Goal: Transaction & Acquisition: Obtain resource

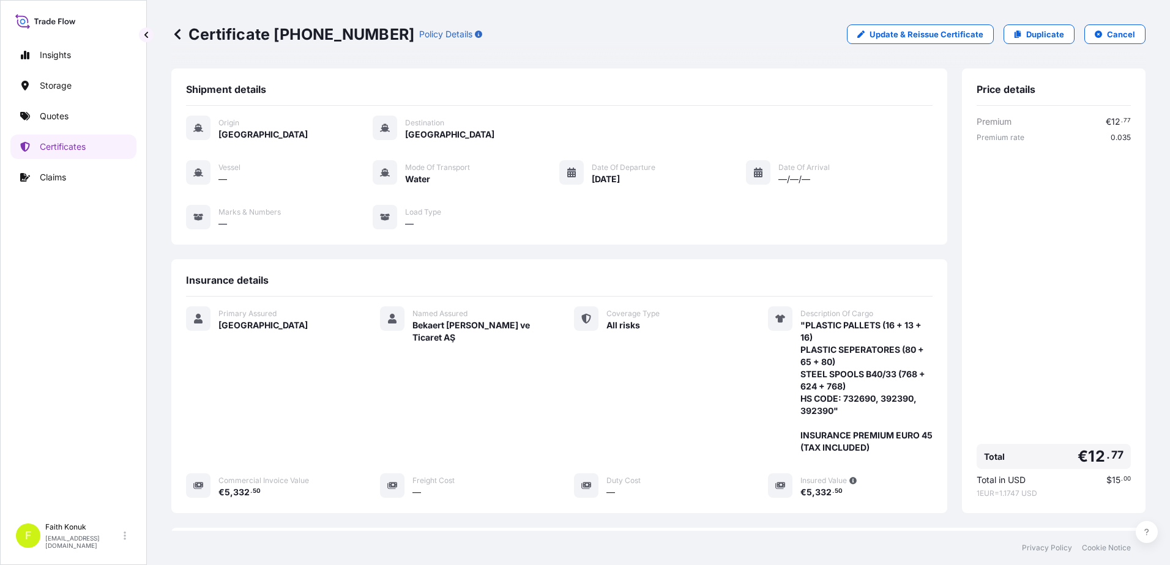
scroll to position [188, 0]
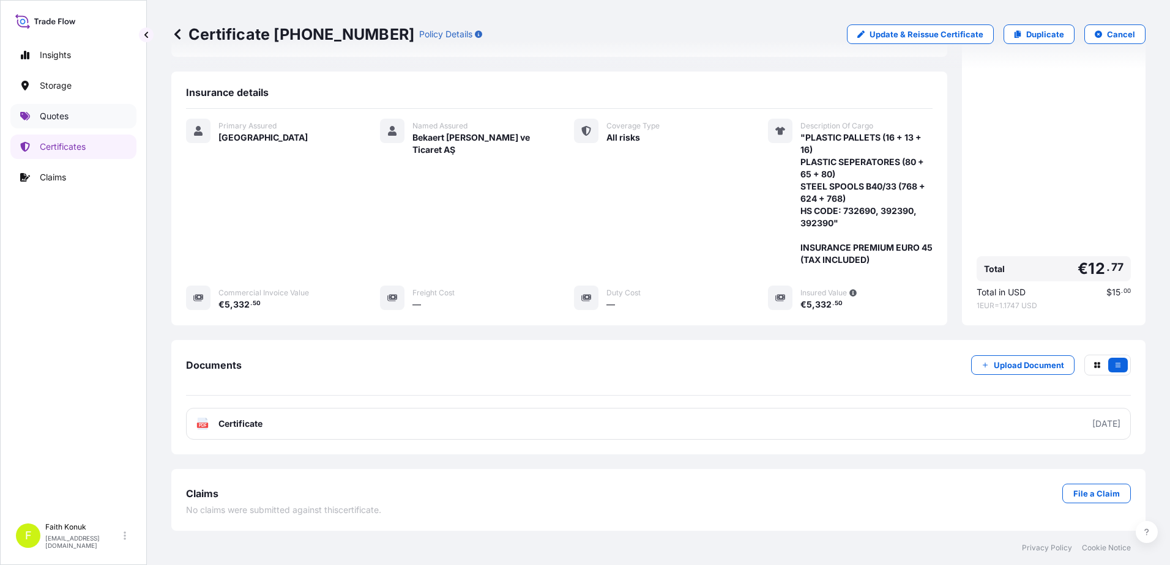
click at [48, 108] on link "Quotes" at bounding box center [73, 116] width 126 height 24
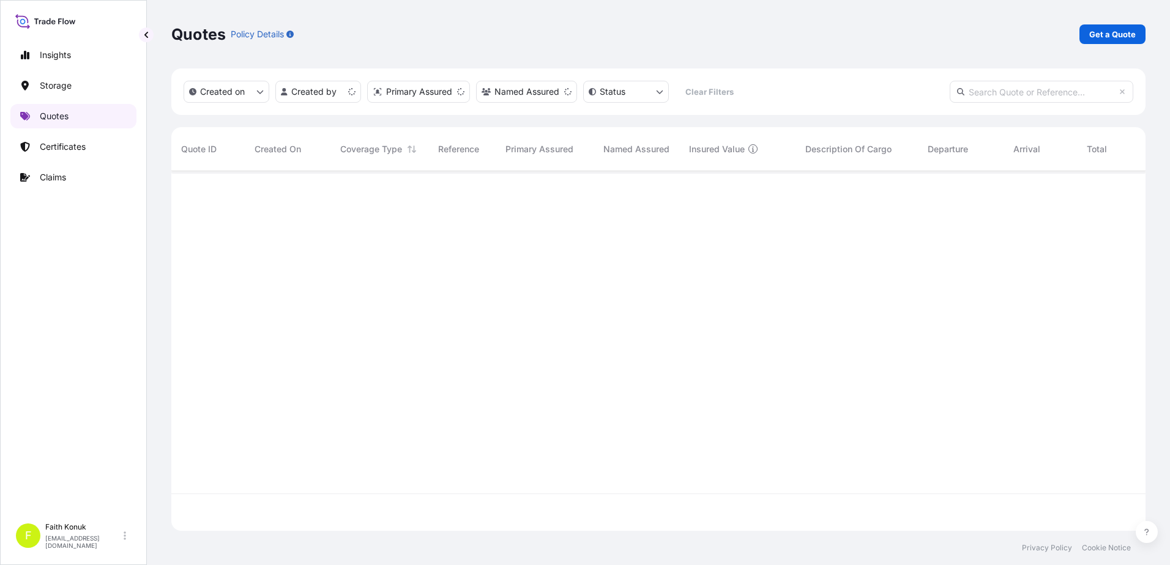
scroll to position [357, 965]
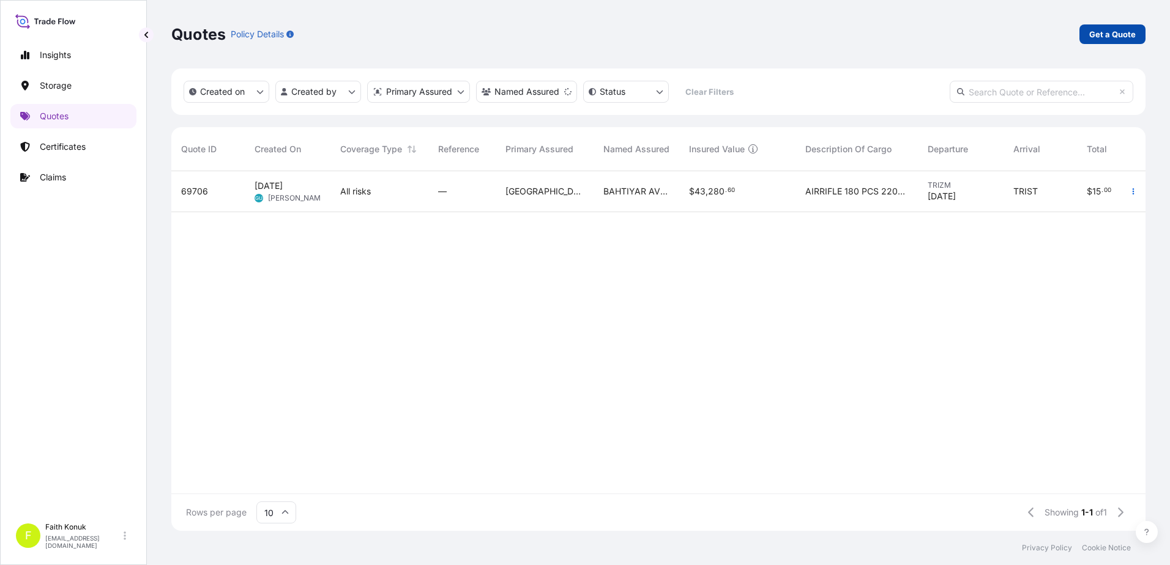
click at [1107, 32] on p "Get a Quote" at bounding box center [1112, 34] width 46 height 12
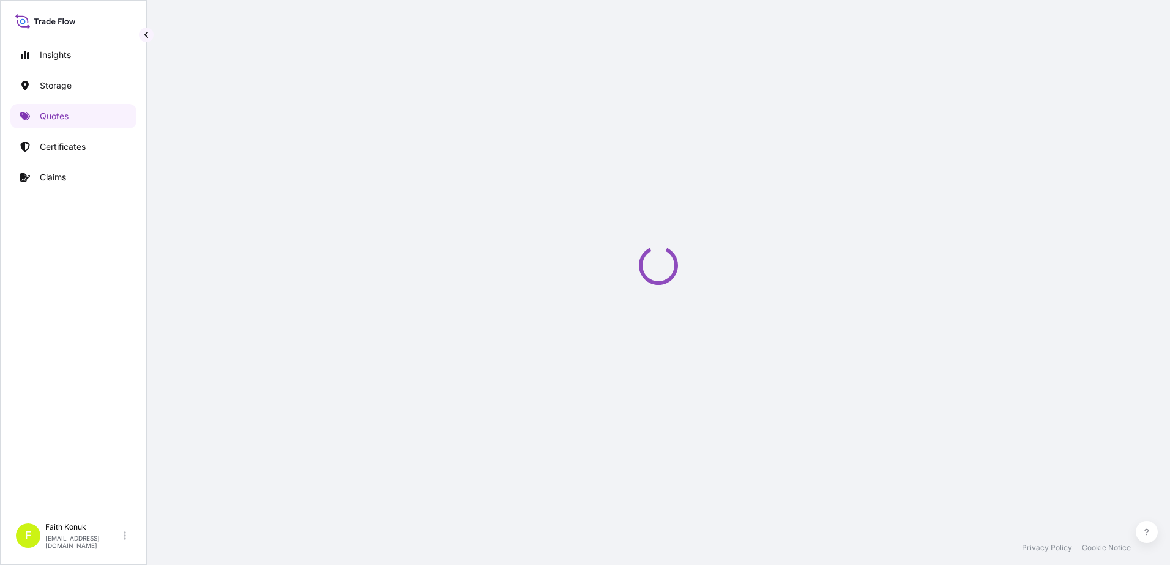
select select "Water"
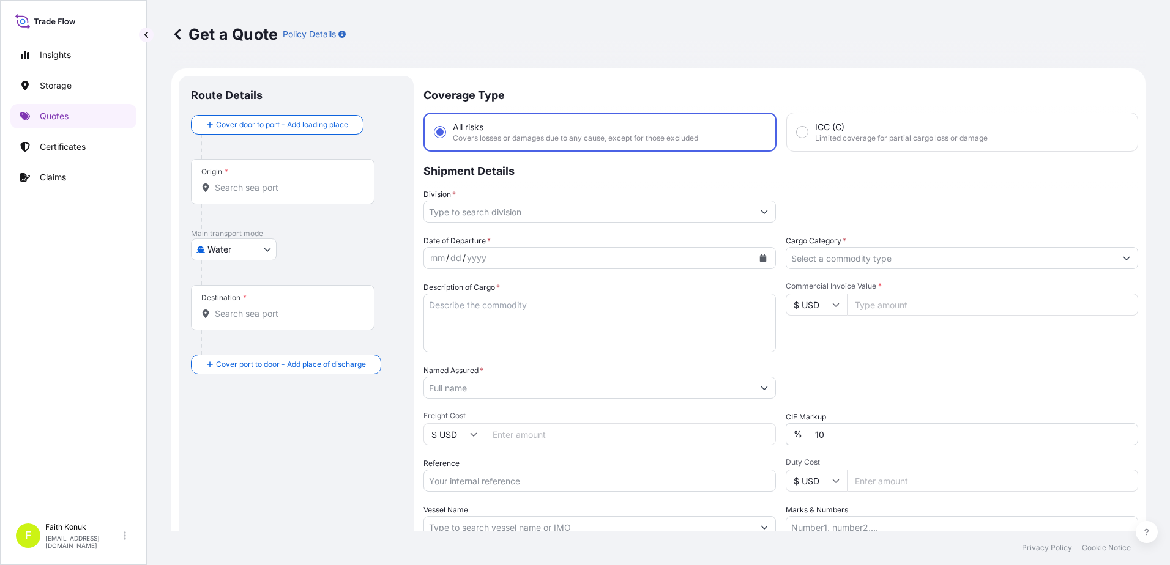
scroll to position [20, 0]
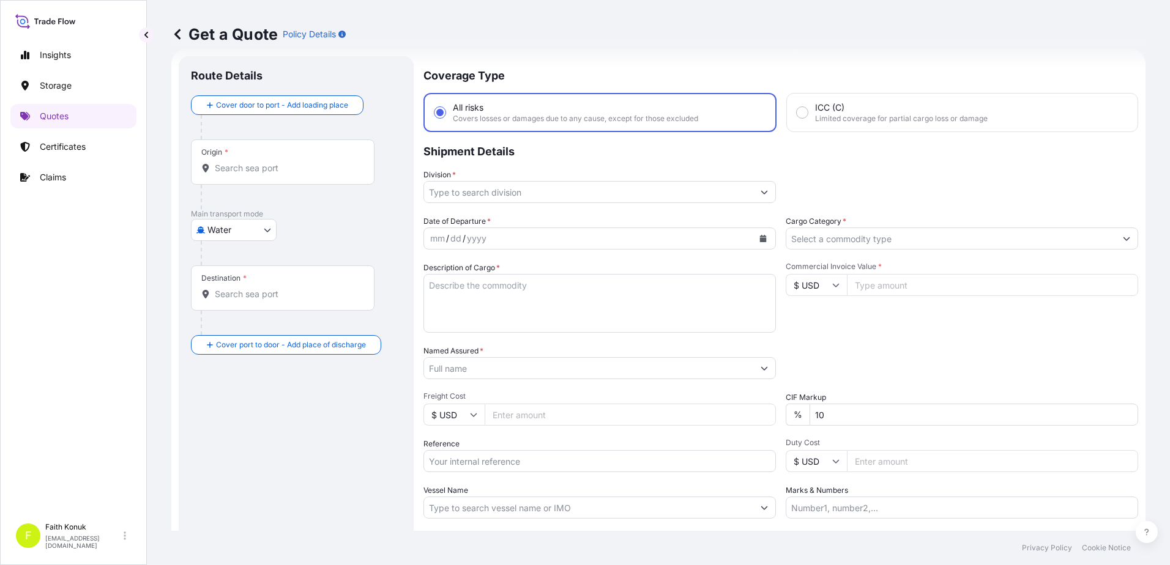
click at [272, 171] on input "Origin *" at bounding box center [287, 168] width 144 height 12
paste input "TURKIYE"
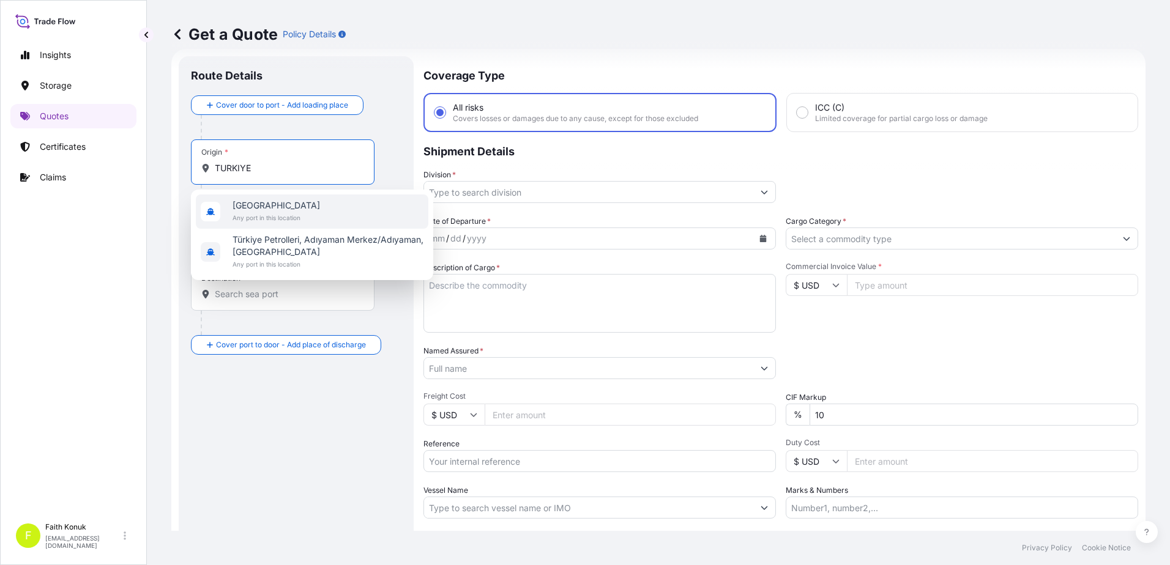
click at [273, 205] on span "[GEOGRAPHIC_DATA]" at bounding box center [275, 205] width 87 height 12
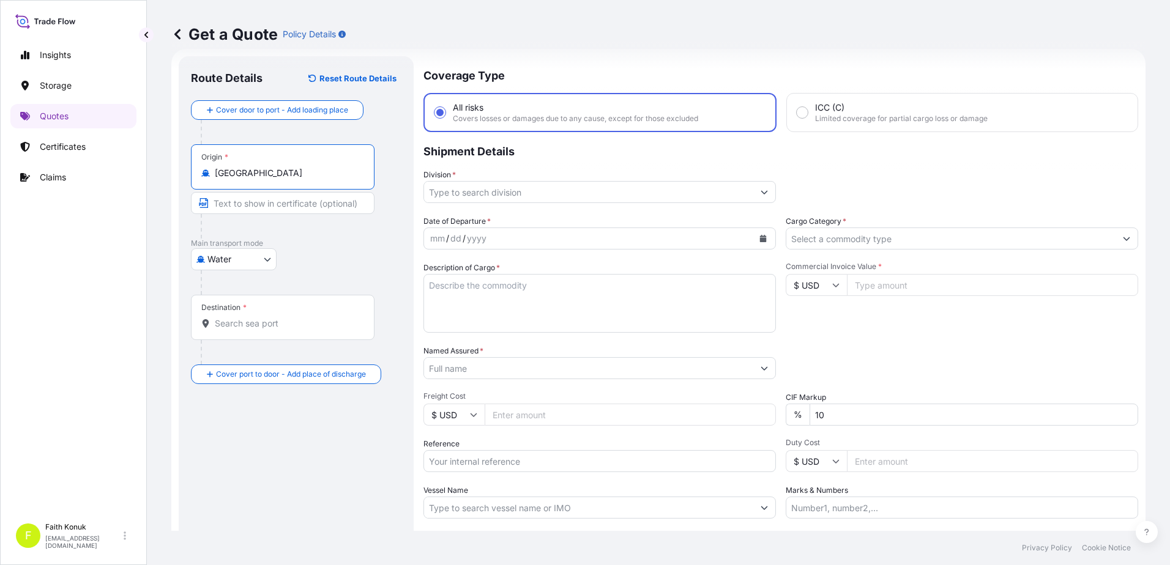
type input "[GEOGRAPHIC_DATA]"
click at [334, 248] on p "Main transport mode" at bounding box center [296, 244] width 210 height 10
click at [254, 332] on div "Destination *" at bounding box center [282, 317] width 183 height 45
click at [254, 330] on input "Destination *" at bounding box center [287, 323] width 144 height 12
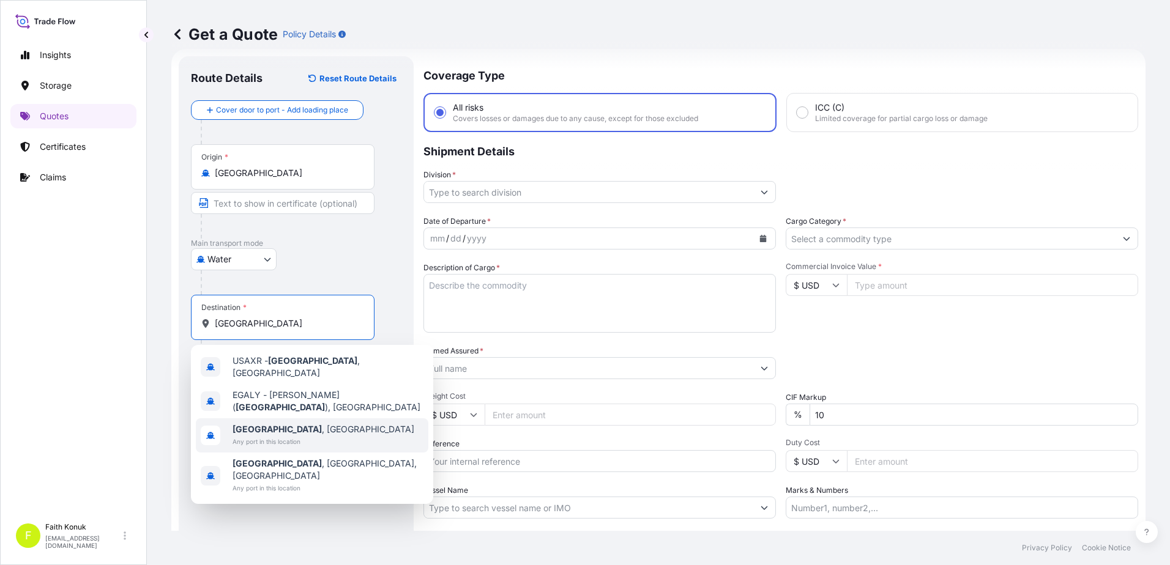
click at [308, 431] on div "[GEOGRAPHIC_DATA] , [GEOGRAPHIC_DATA] Any port in this location" at bounding box center [312, 435] width 232 height 34
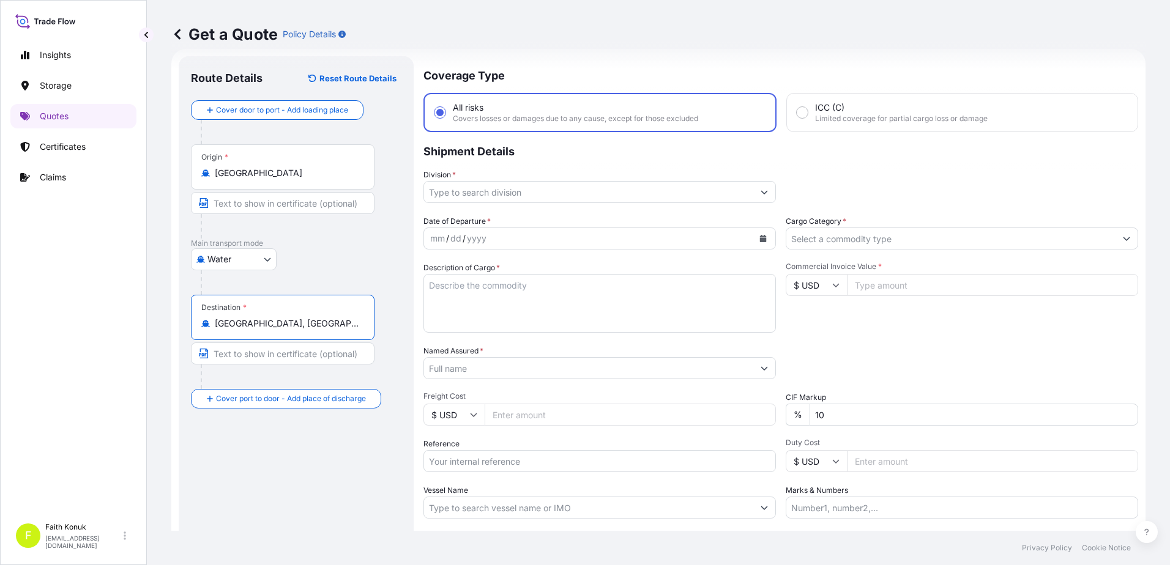
type input "[GEOGRAPHIC_DATA], [GEOGRAPHIC_DATA]"
click at [287, 448] on div "Route Details Reset Route Details Cover door to port - Add loading place Place …" at bounding box center [296, 333] width 210 height 529
click at [480, 191] on input "Division *" at bounding box center [588, 192] width 329 height 22
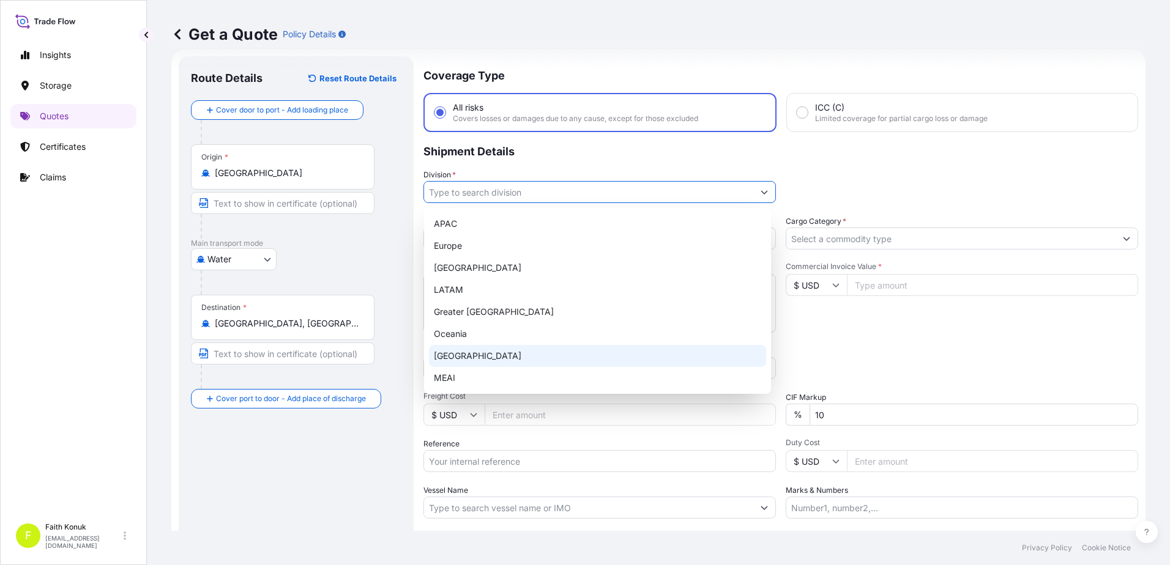
click at [456, 361] on div "[GEOGRAPHIC_DATA]" at bounding box center [597, 356] width 337 height 22
type input "[GEOGRAPHIC_DATA]"
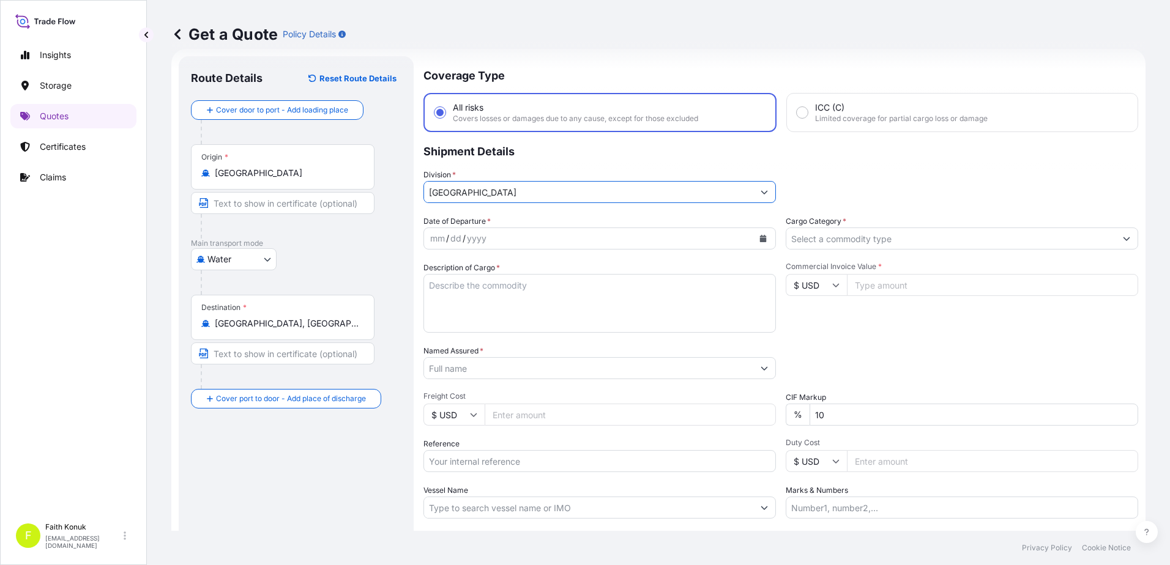
click at [517, 165] on p "Shipment Details" at bounding box center [780, 150] width 714 height 37
click at [760, 241] on icon "Calendar" at bounding box center [763, 238] width 7 height 7
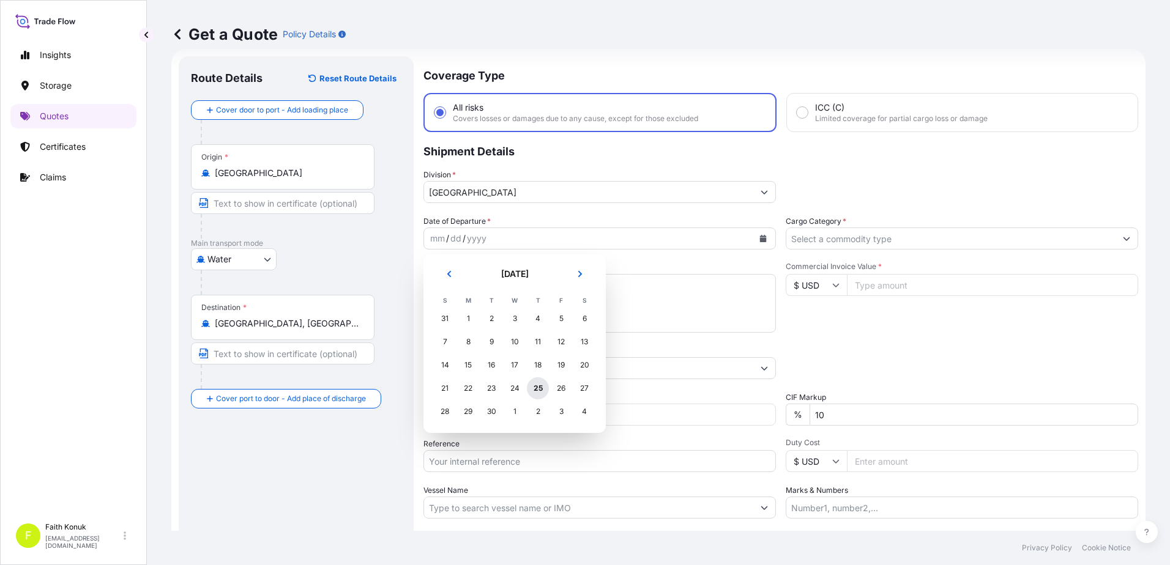
click at [536, 387] on div "25" at bounding box center [538, 388] width 22 height 22
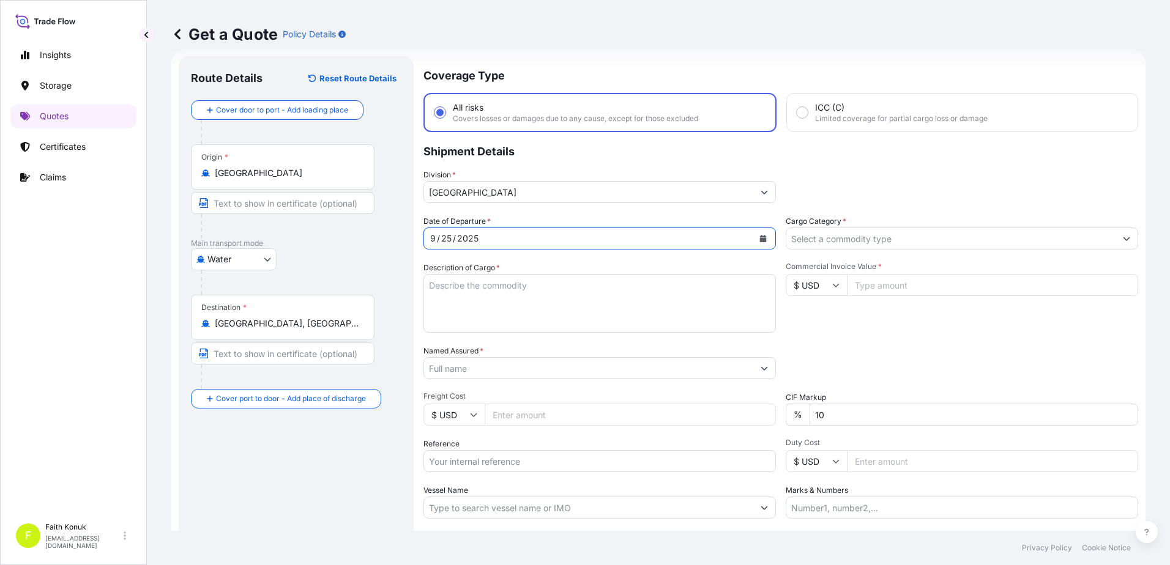
click at [502, 290] on textarea "Description of Cargo *" at bounding box center [599, 303] width 352 height 59
click at [473, 284] on textarea "Description of Cargo *" at bounding box center [599, 303] width 352 height 59
paste textarea "42 Pallets PP BIG BAG (Flexible Intermadiate Bulk Containers), PP Bigbag (FIBC)…"
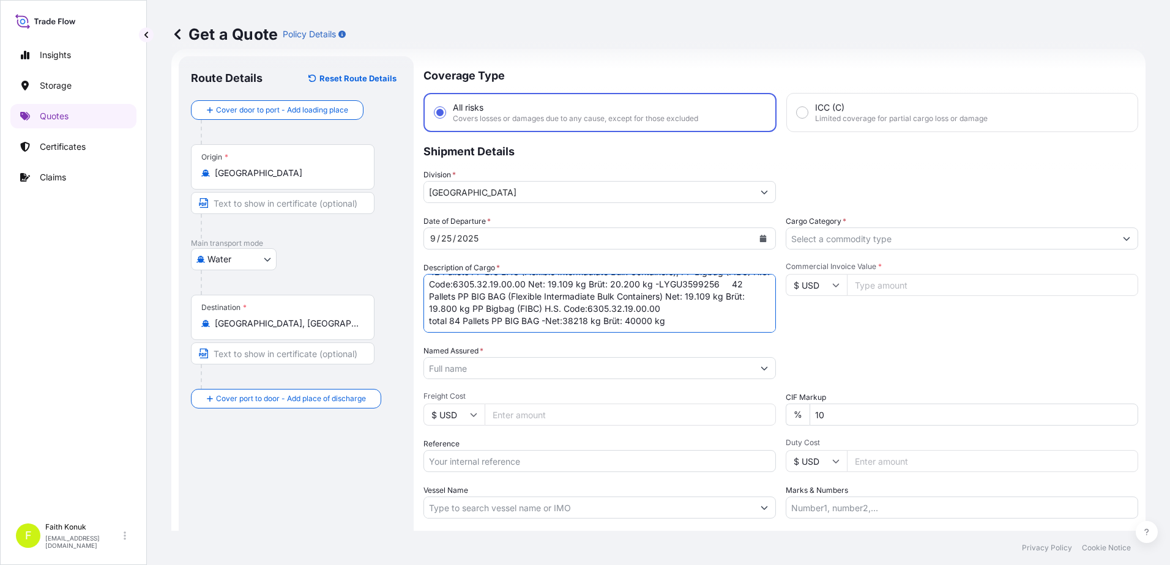
type textarea "42 Pallets PP BIG BAG (Flexible Intermadiate Bulk Containers), PP Bigbag (FIBC)…"
click at [489, 461] on input "Reference" at bounding box center [599, 461] width 352 height 22
paste input "MLTRLS2512457"
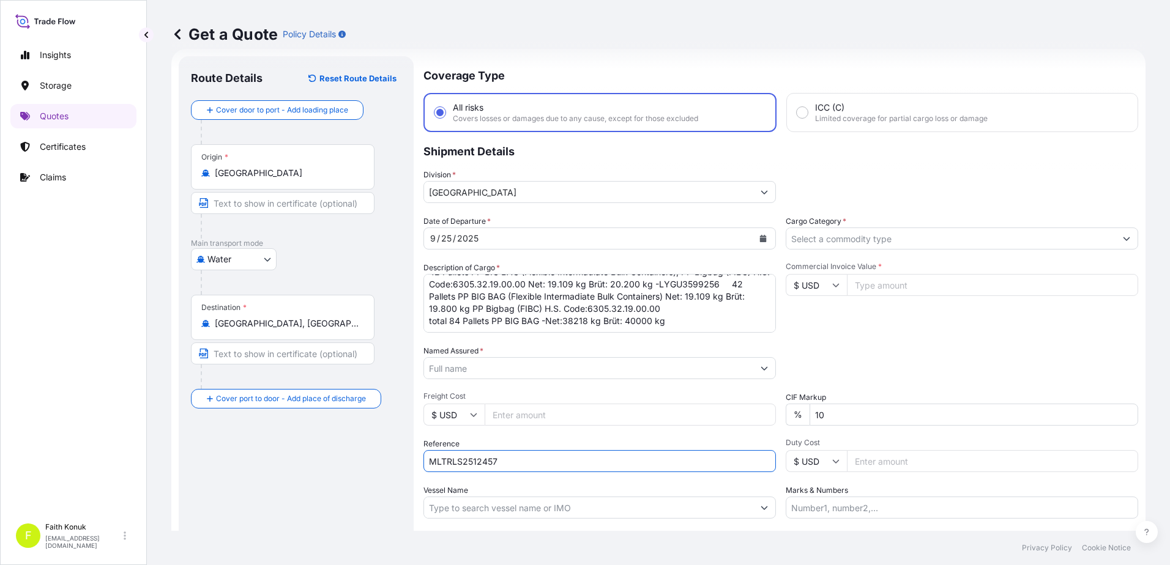
type input "MLTRLS2512457"
click at [495, 442] on div "Reference MLTRLS2512457" at bounding box center [599, 455] width 352 height 34
click at [461, 371] on input "Named Assured *" at bounding box center [588, 368] width 329 height 22
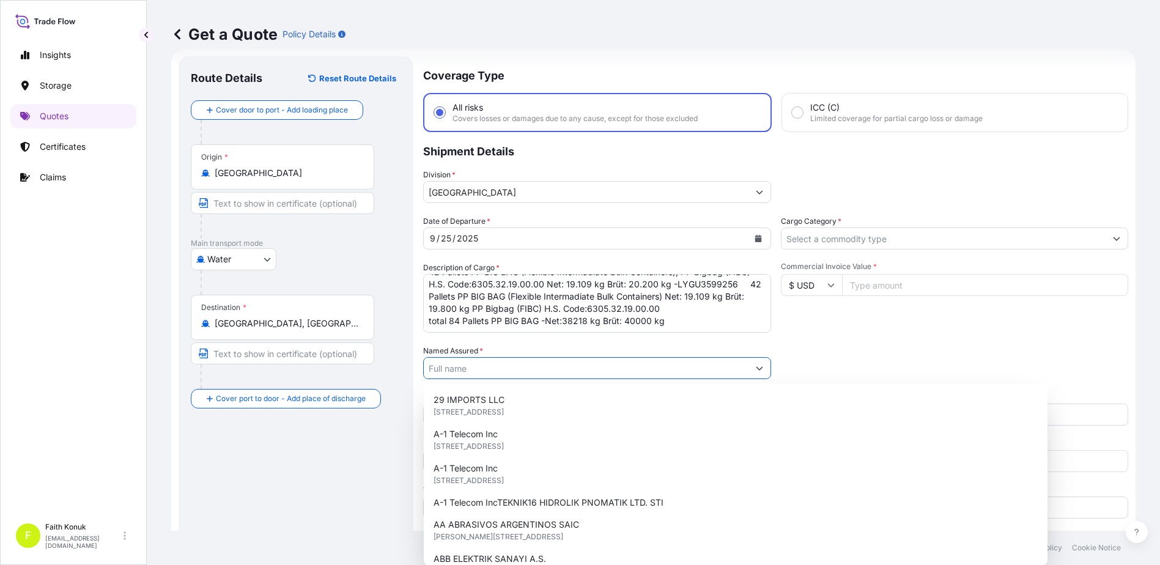
paste input "ATEA AMBALAJ SAN. TİC. LTD. ŞTİ."
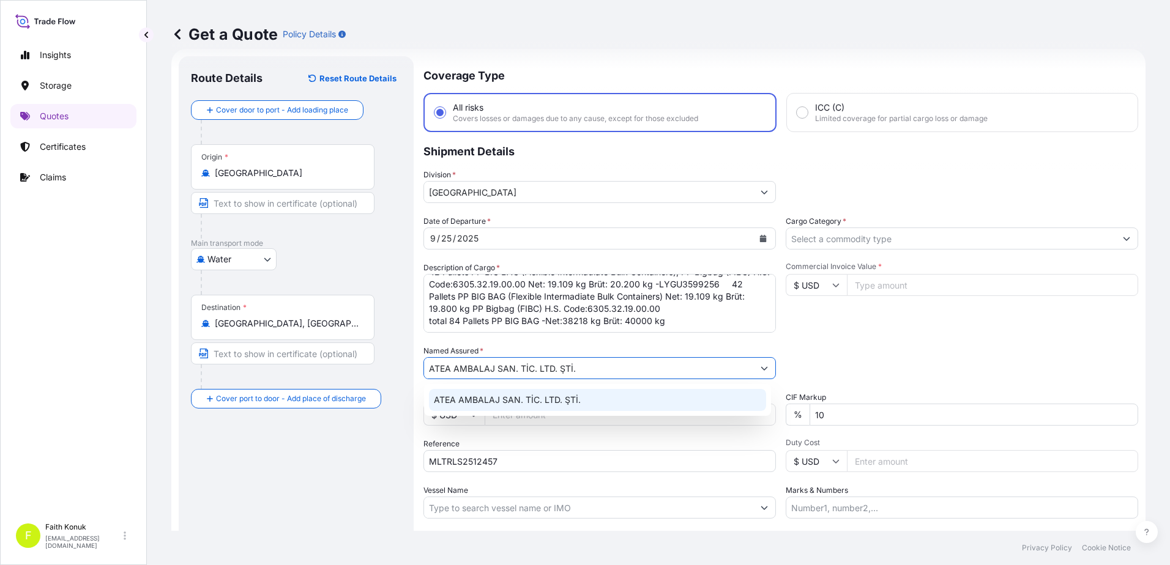
click at [485, 398] on span "ATEA AMBALAJ SAN. TİC. LTD. ŞTİ." at bounding box center [507, 400] width 147 height 12
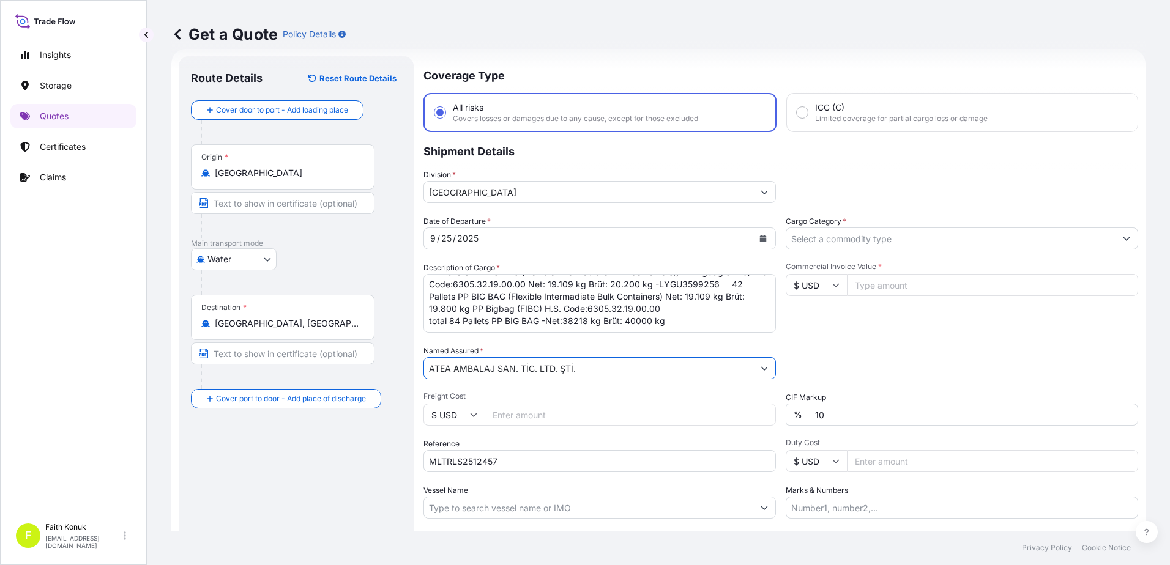
type input "ATEA AMBALAJ SAN. TİC. LTD. ŞTİ."
click at [503, 339] on div "Date of Departure * [DATE] Cargo Category * Description of Cargo * 42 Pallets P…" at bounding box center [780, 366] width 714 height 303
click at [481, 508] on input "Vessel Name" at bounding box center [588, 508] width 329 height 22
paste input "AL BIDDA"
click at [486, 503] on input "AL BIDDA" at bounding box center [588, 508] width 329 height 22
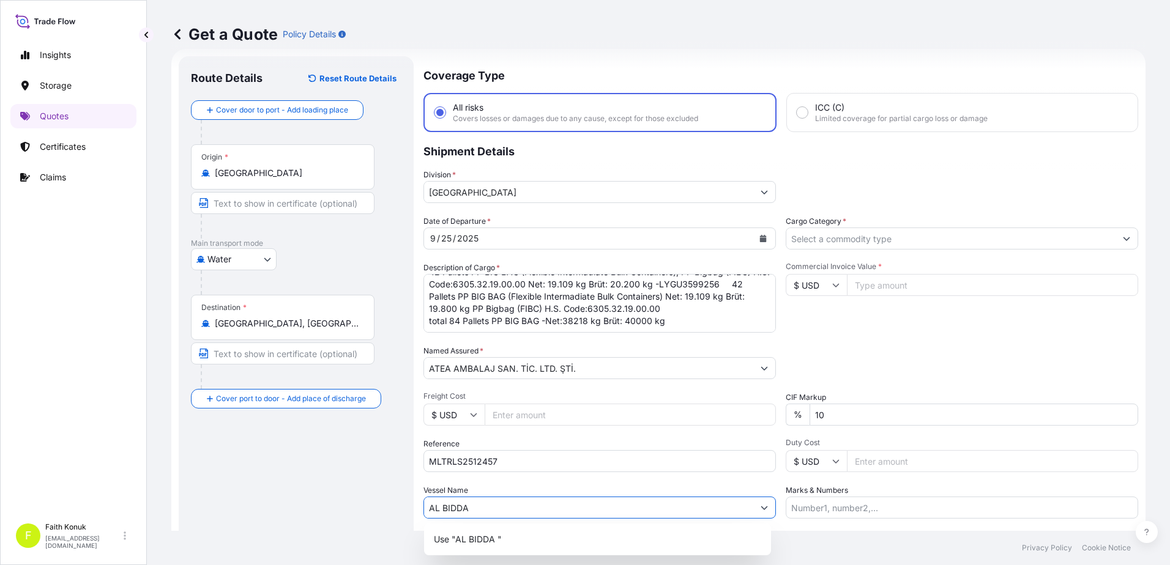
paste input "2523S"
type input "AL BIDDA 2523S"
click at [506, 484] on div "Vessel Name AL BIDDA 2523S" at bounding box center [599, 501] width 352 height 34
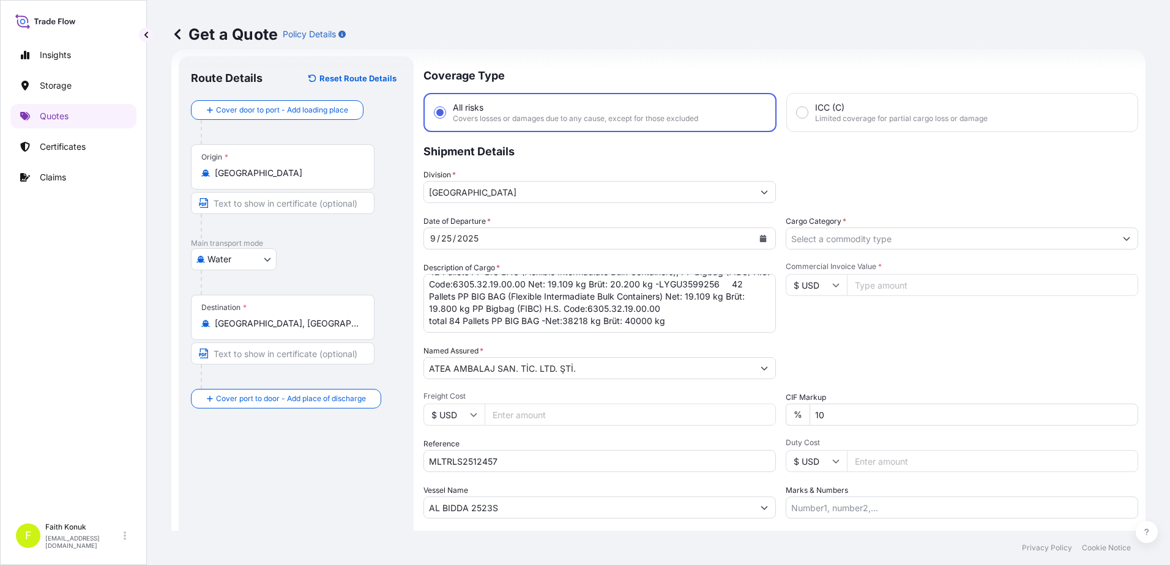
click at [833, 239] on input "Cargo Category *" at bounding box center [950, 239] width 329 height 22
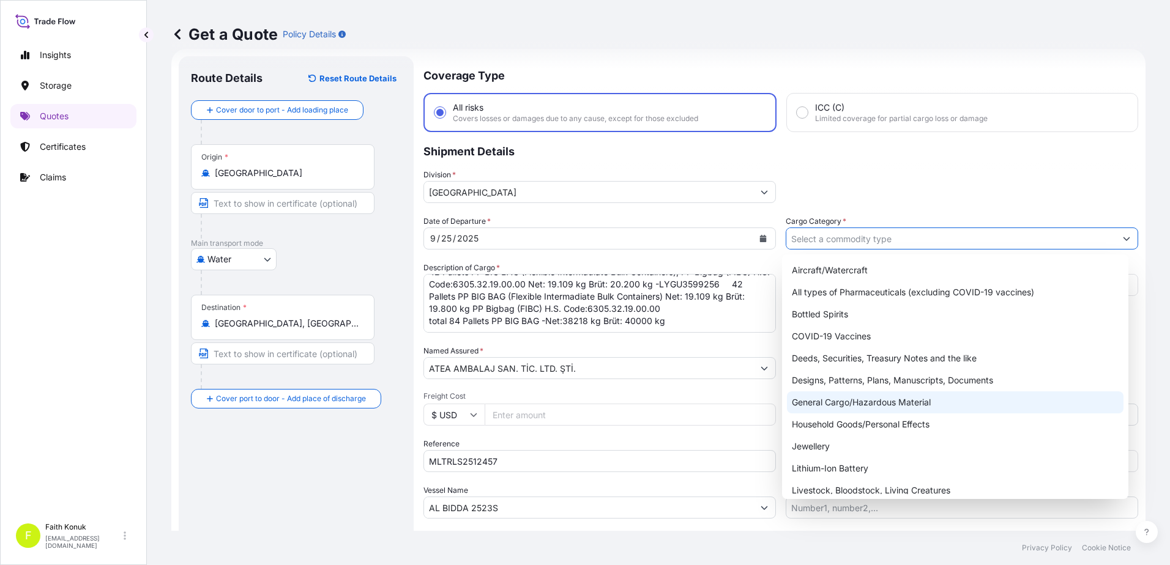
click at [829, 406] on div "General Cargo/Hazardous Material" at bounding box center [955, 402] width 337 height 22
type input "General Cargo/Hazardous Material"
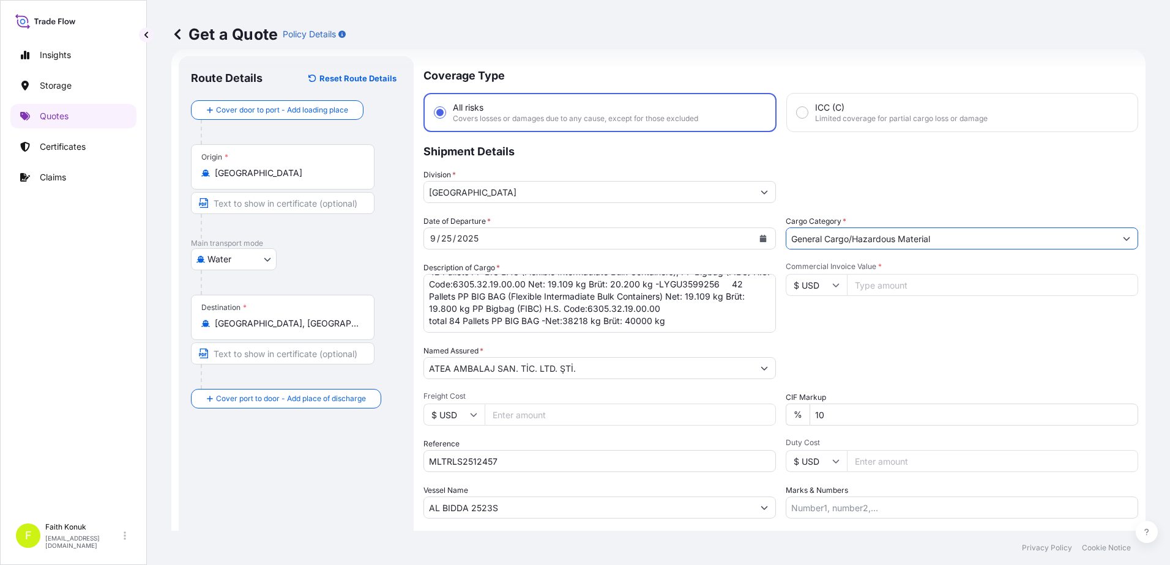
click at [861, 330] on div "Commercial Invoice Value * $ USD" at bounding box center [961, 297] width 352 height 71
click at [713, 312] on textarea "42 Pallets PP BIG BAG (Flexible Intermadiate Bulk Containers), PP Bigbag (FIBC)…" at bounding box center [599, 303] width 352 height 59
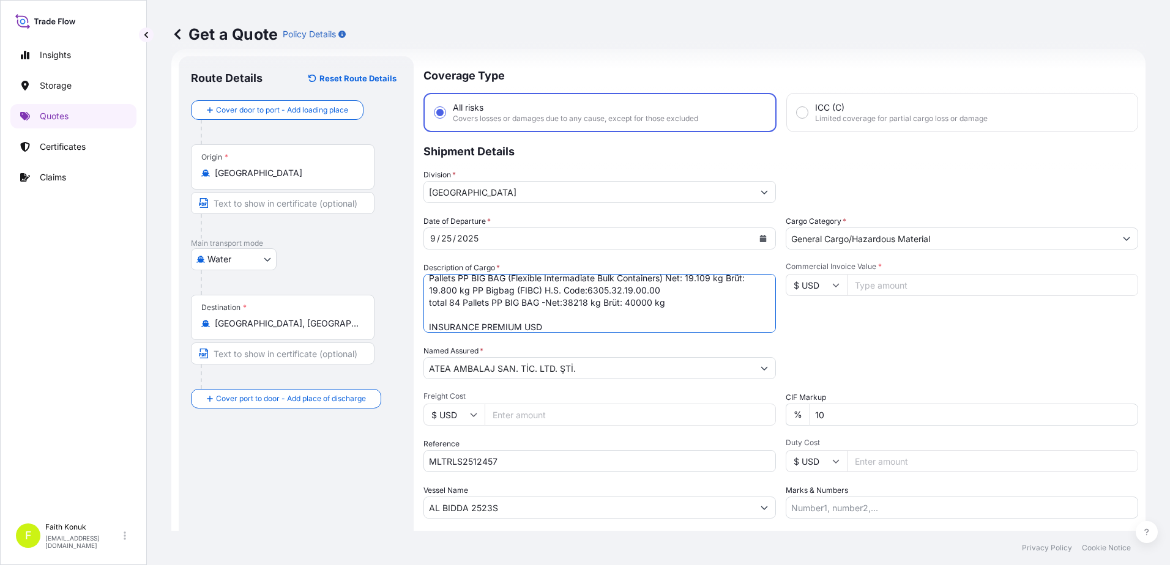
click at [559, 332] on textarea "42 Pallets PP BIG BAG (Flexible Intermadiate Bulk Containers), PP Bigbag (FIBC)…" at bounding box center [599, 303] width 352 height 59
type textarea "42 Pallets PP BIG BAG (Flexible Intermadiate Bulk Containers), PP Bigbag (FIBC)…"
click at [883, 286] on input "Commercial Invoice Value *" at bounding box center [992, 285] width 291 height 22
type input "120834"
click at [893, 338] on div "Date of Departure * [DATE] Cargo Category * General Cargo/Hazardous Material De…" at bounding box center [780, 366] width 714 height 303
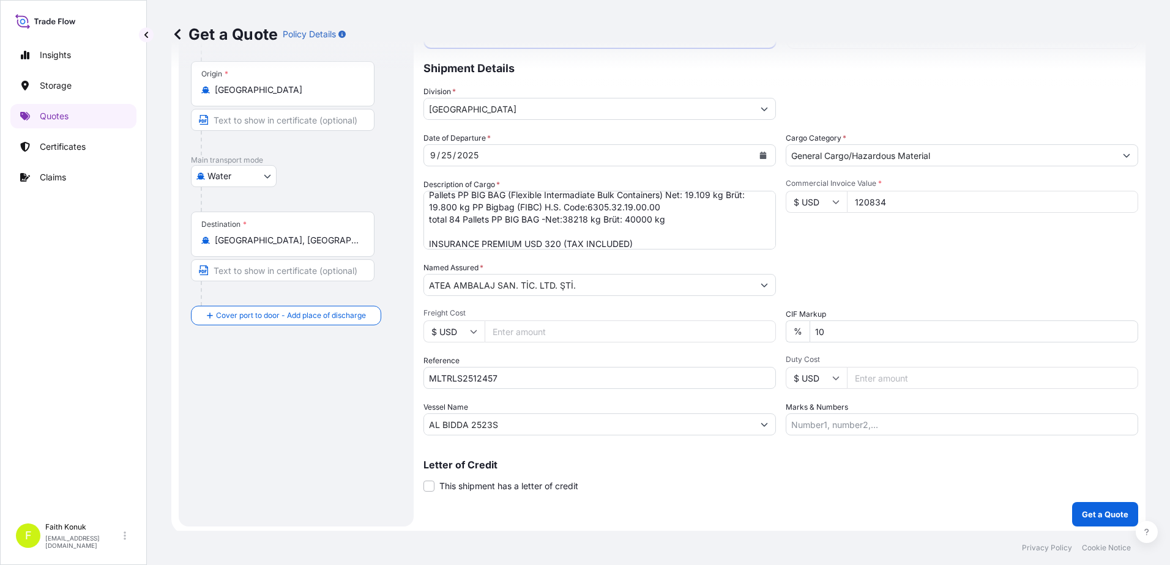
scroll to position [106, 0]
click at [1083, 510] on p "Get a Quote" at bounding box center [1104, 511] width 46 height 12
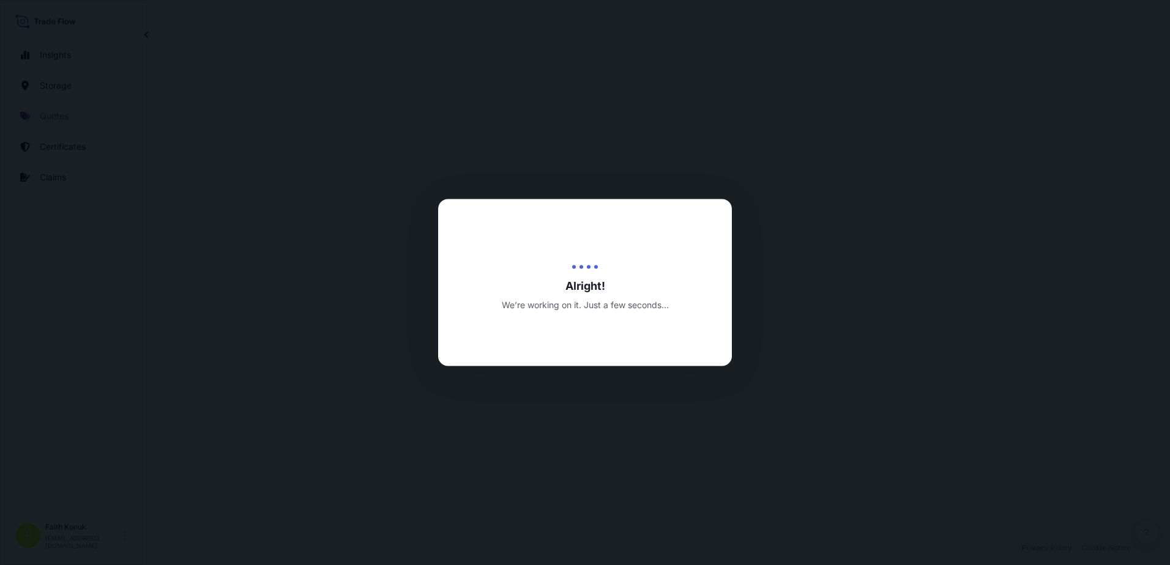
select select "Water"
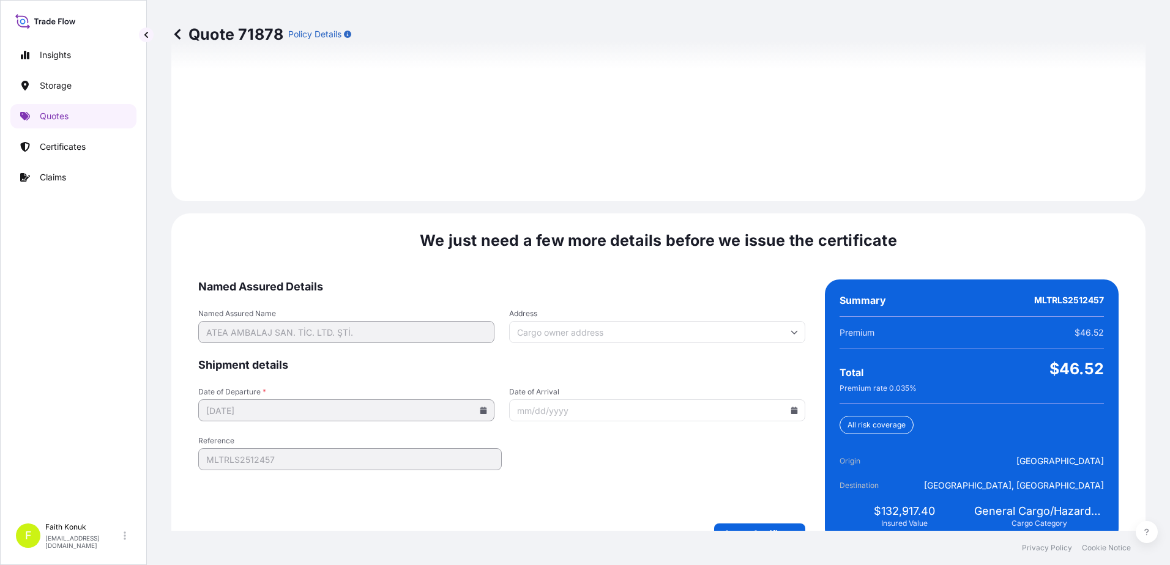
scroll to position [1741, 0]
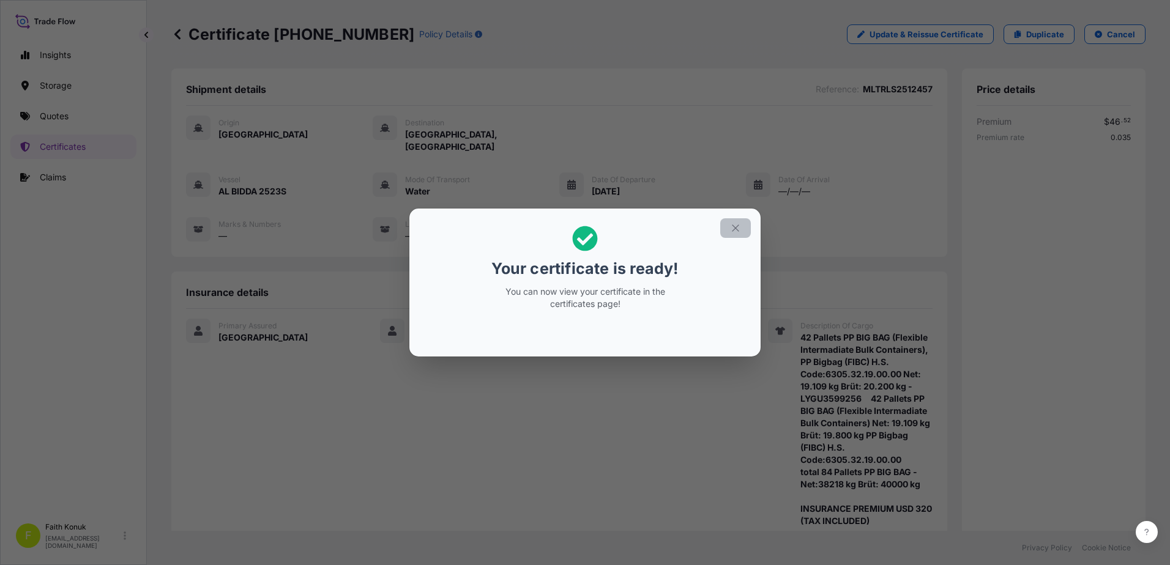
click at [733, 230] on icon "button" at bounding box center [735, 228] width 11 height 11
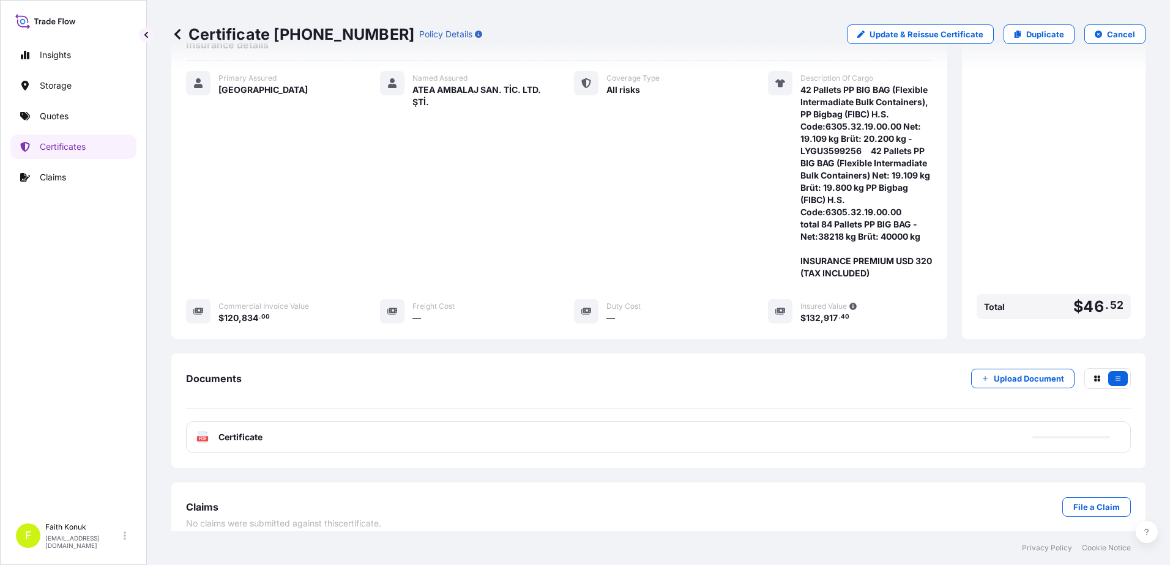
scroll to position [249, 0]
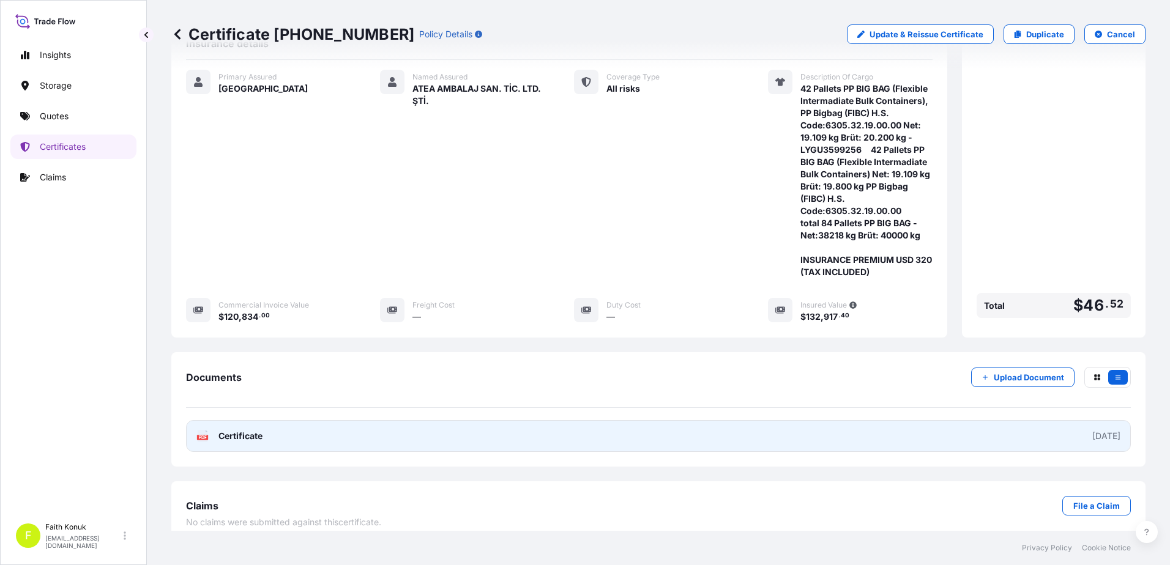
click at [202, 436] on text "PDF" at bounding box center [203, 438] width 8 height 4
